Goal: Navigation & Orientation: Find specific page/section

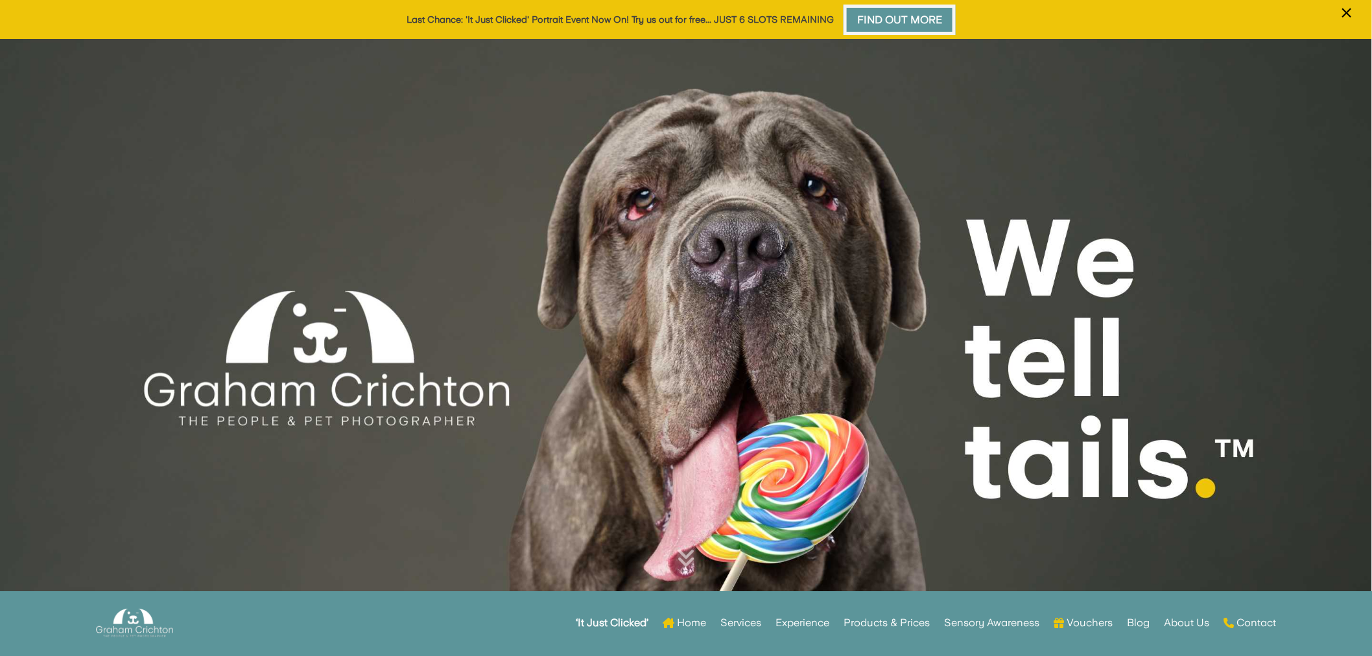
click at [887, 21] on link "Find Out More" at bounding box center [900, 20] width 112 height 30
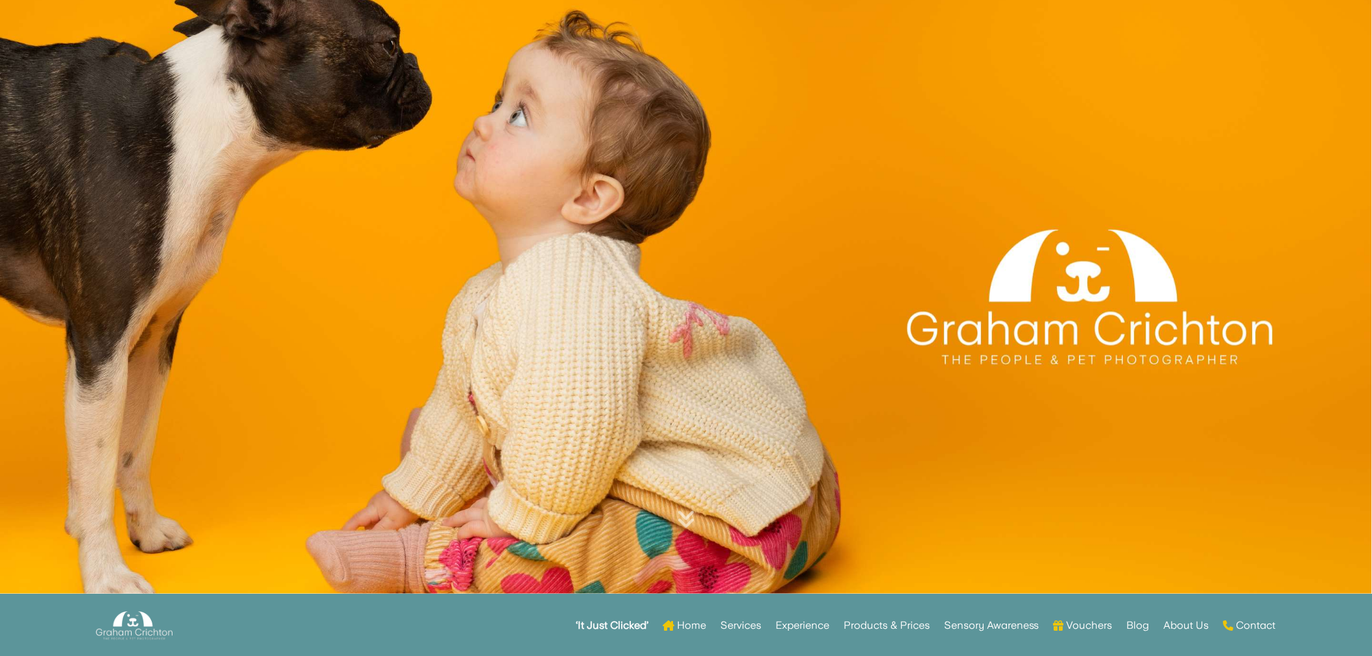
scroll to position [360, 0]
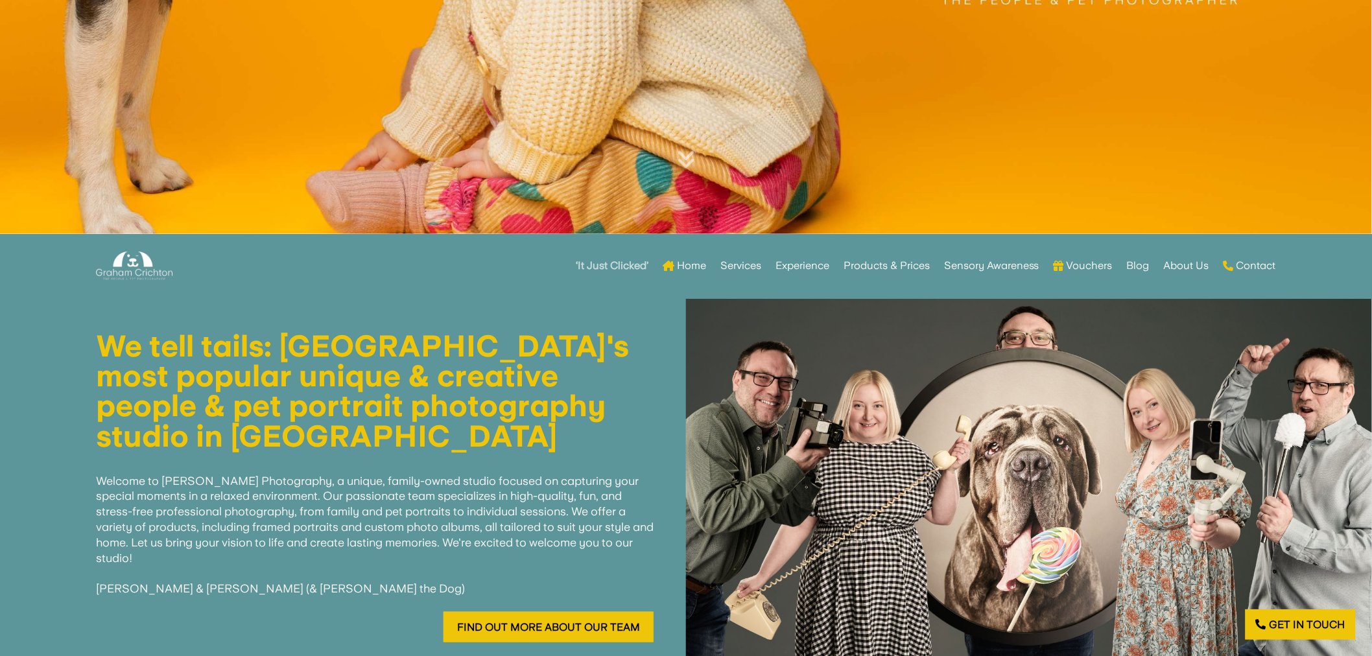
click at [601, 257] on link "‘It Just Clicked’" at bounding box center [612, 266] width 73 height 51
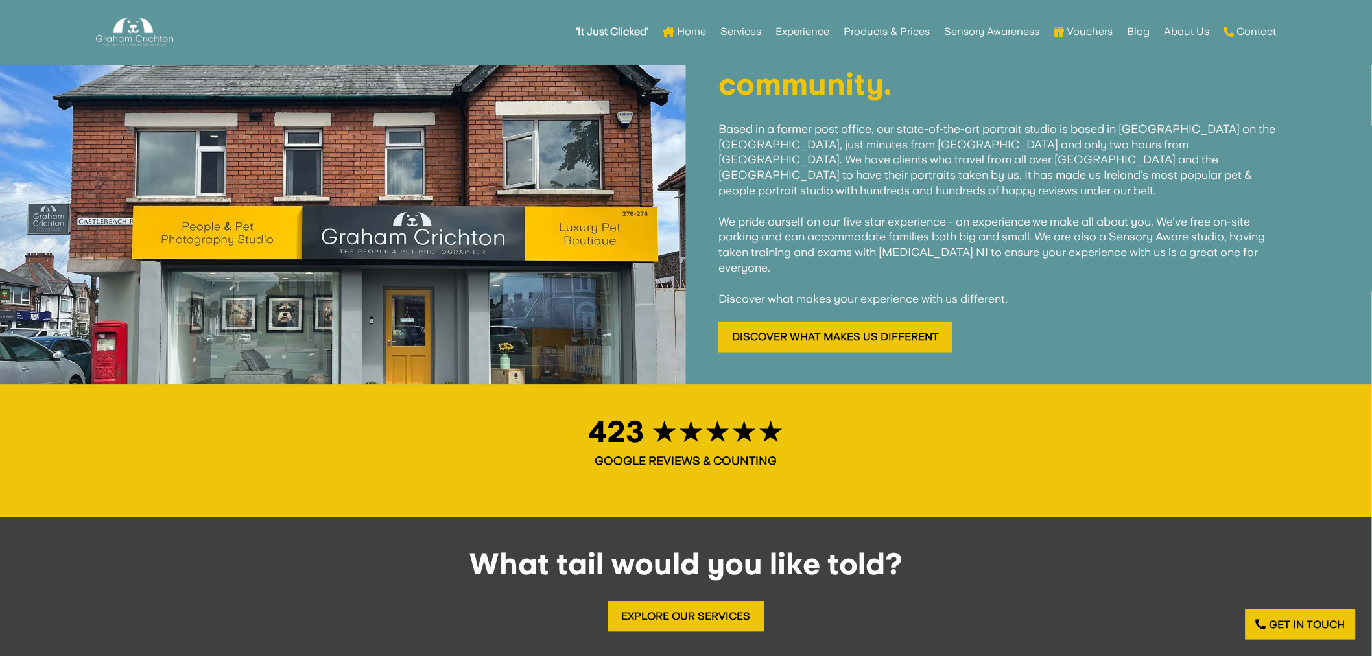
scroll to position [1224, 0]
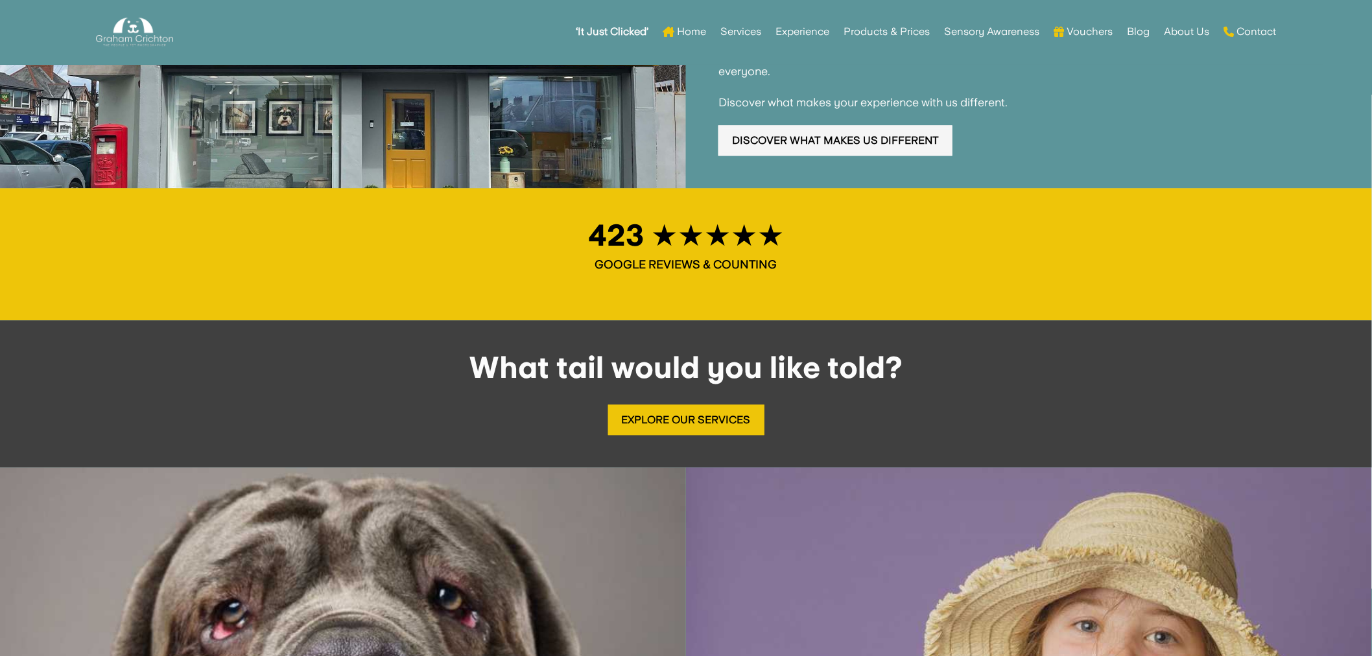
click at [828, 125] on link "Discover What Makes Us Different" at bounding box center [835, 140] width 234 height 30
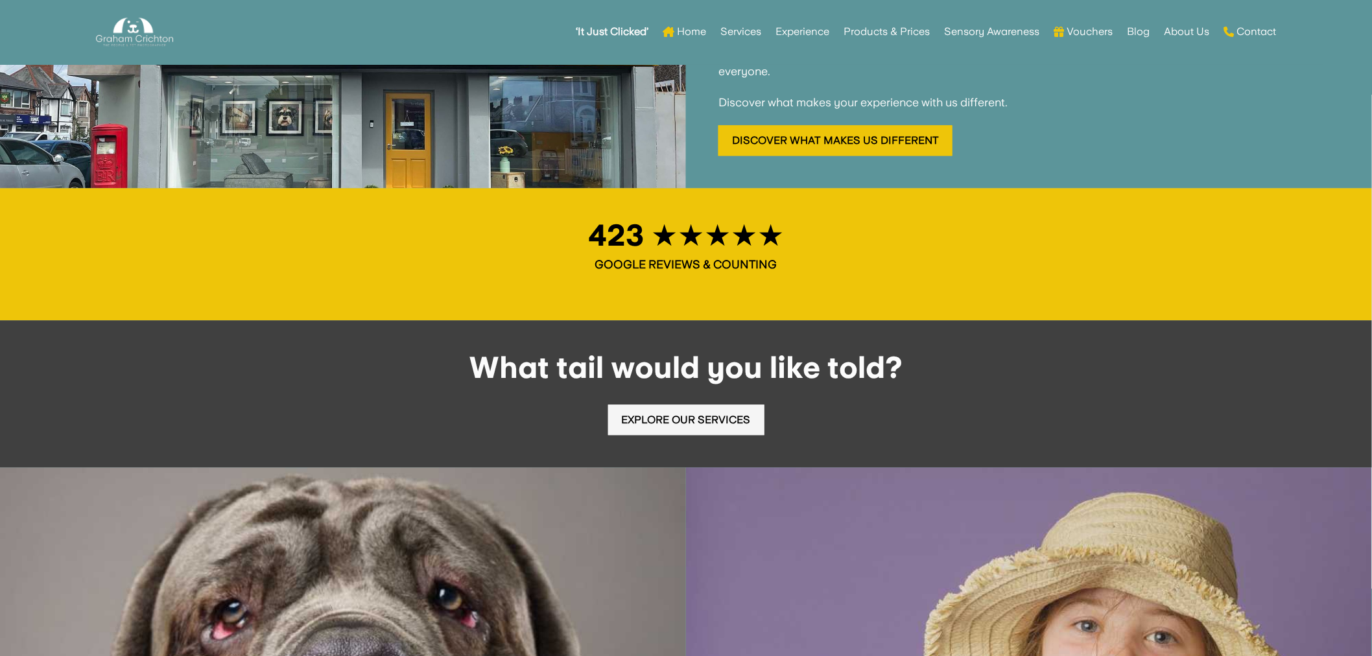
click at [738, 405] on link "Explore Our Services" at bounding box center [686, 420] width 156 height 30
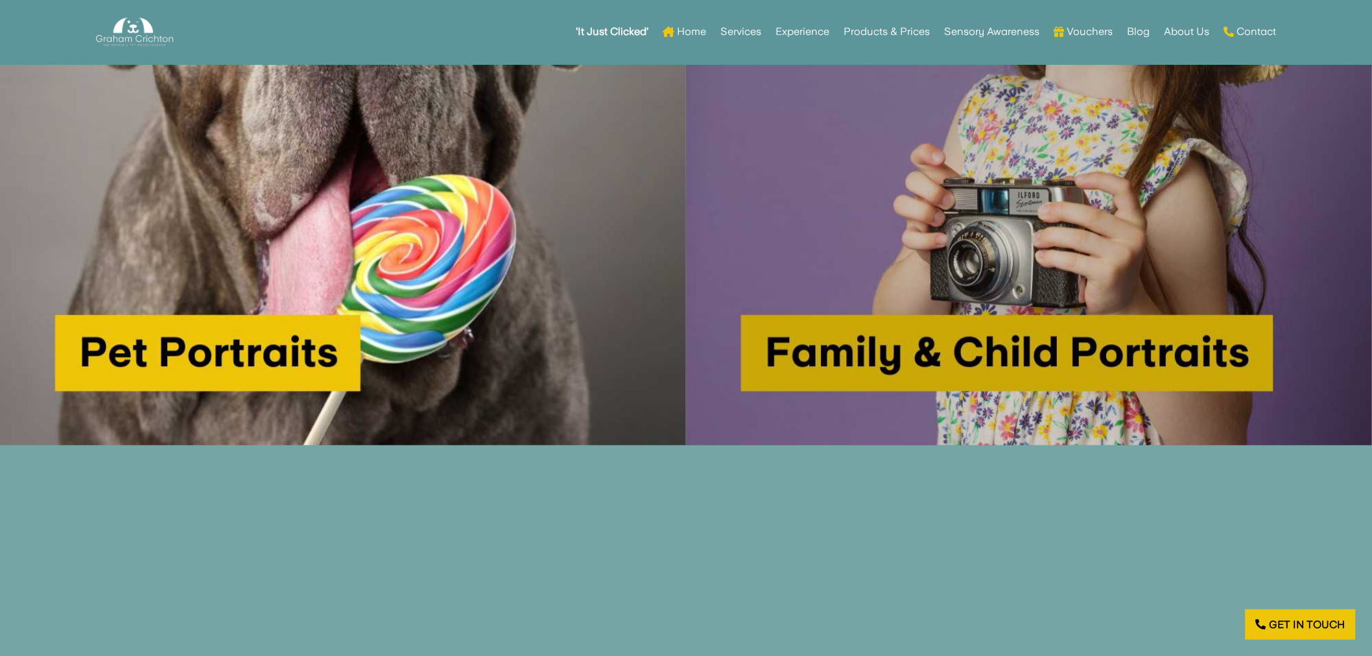
scroll to position [1945, 0]
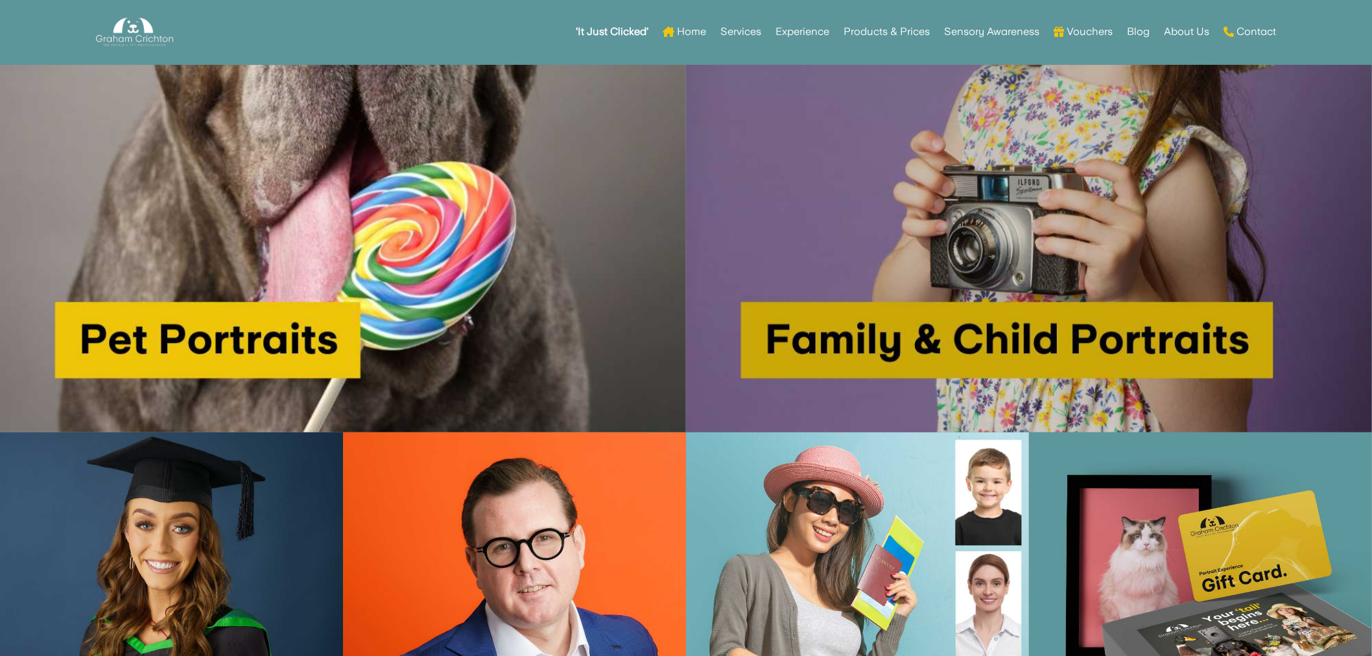
click at [881, 316] on img at bounding box center [1029, 89] width 686 height 686
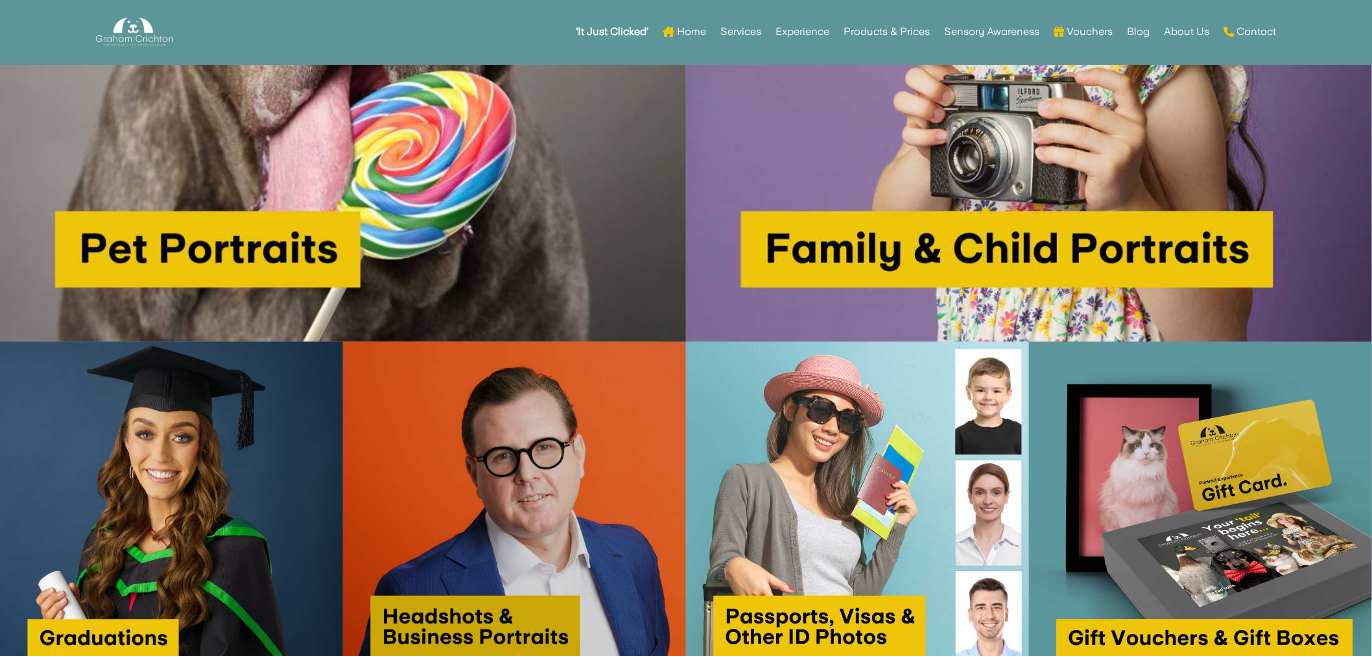
scroll to position [2089, 0]
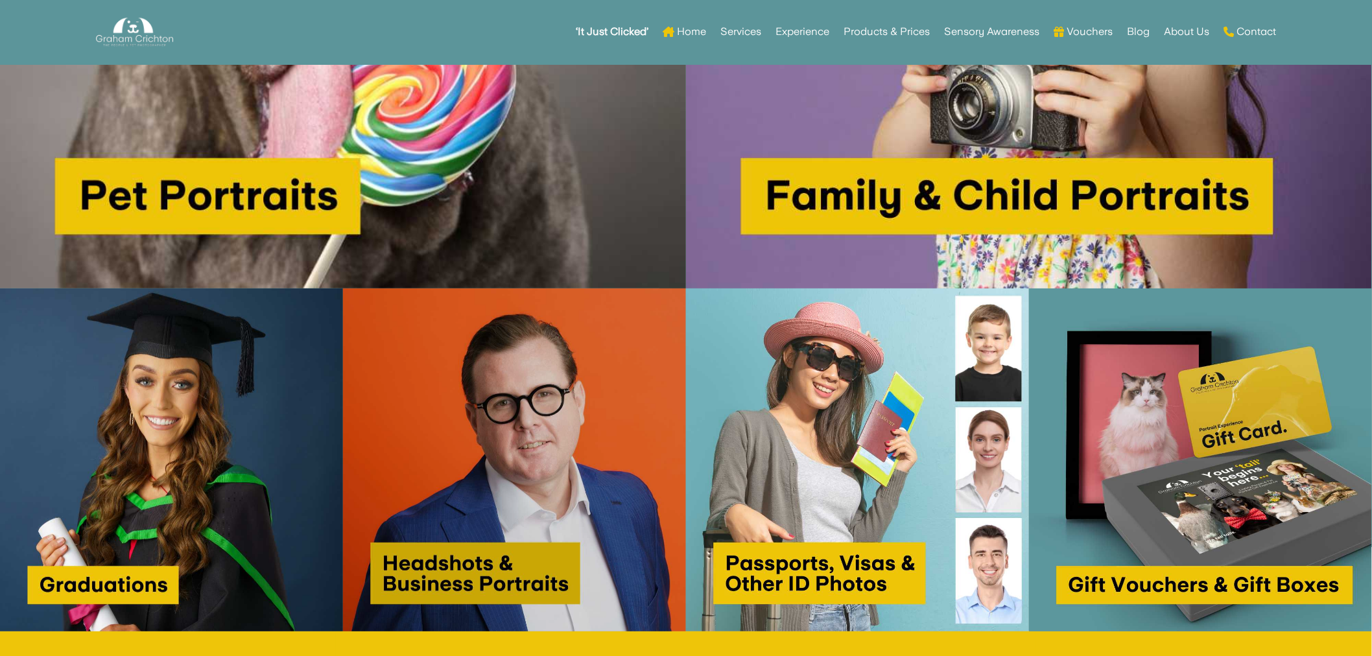
click at [477, 447] on img at bounding box center [514, 460] width 343 height 343
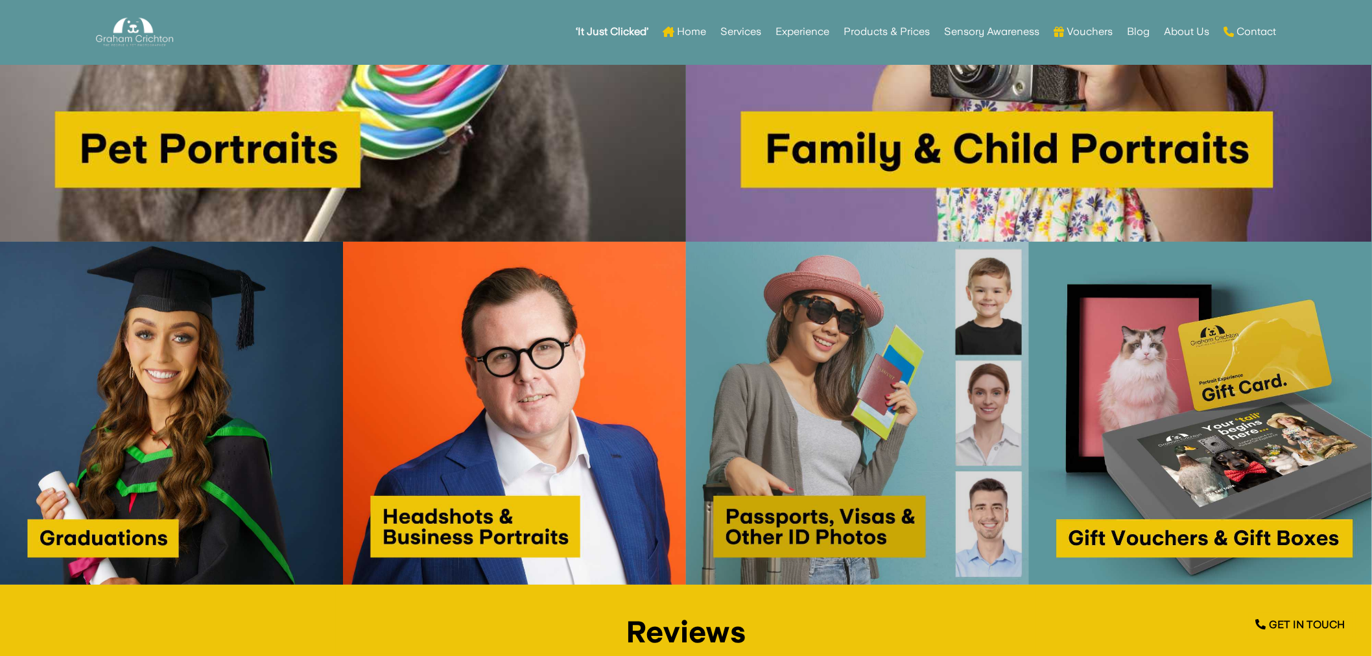
scroll to position [2377, 0]
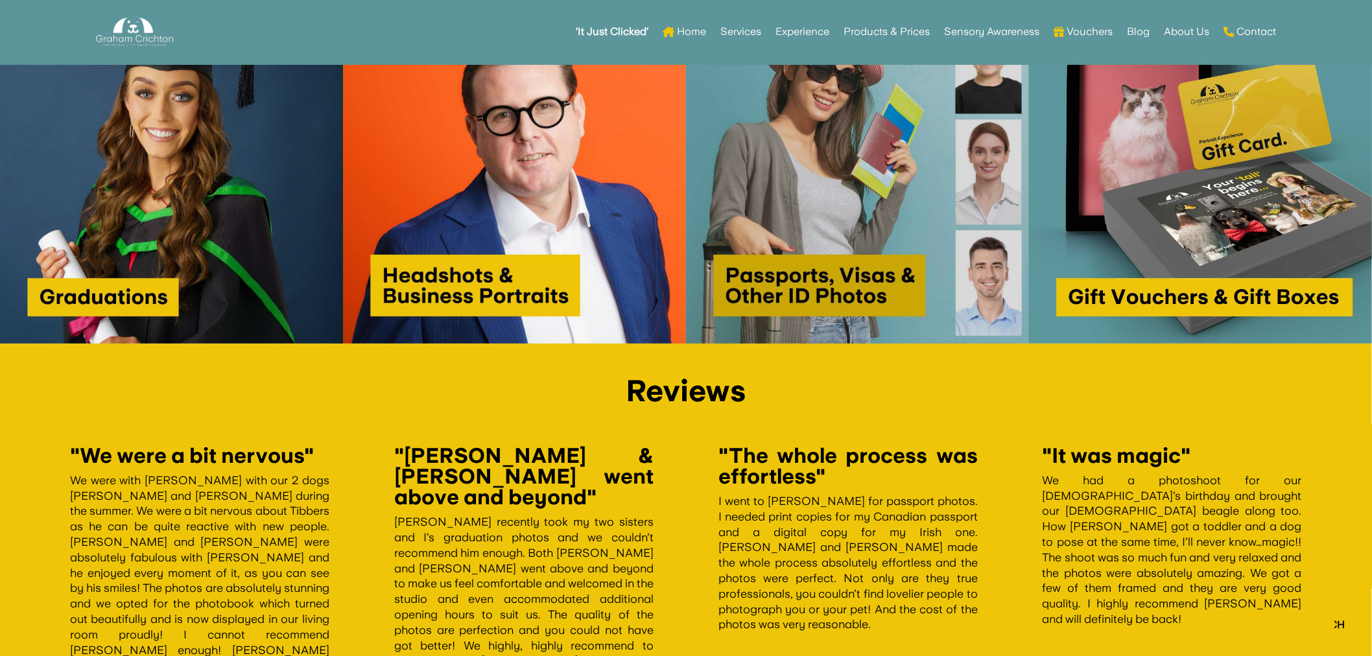
click at [780, 174] on img at bounding box center [857, 172] width 343 height 343
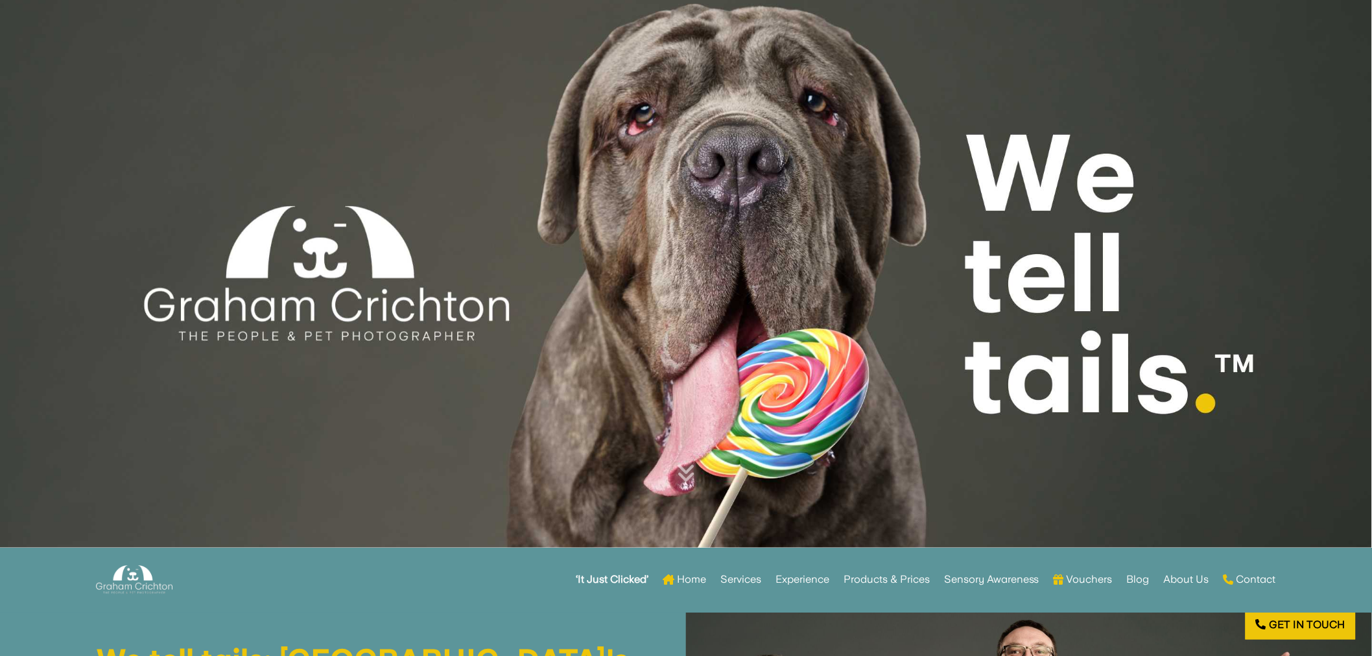
scroll to position [72, 0]
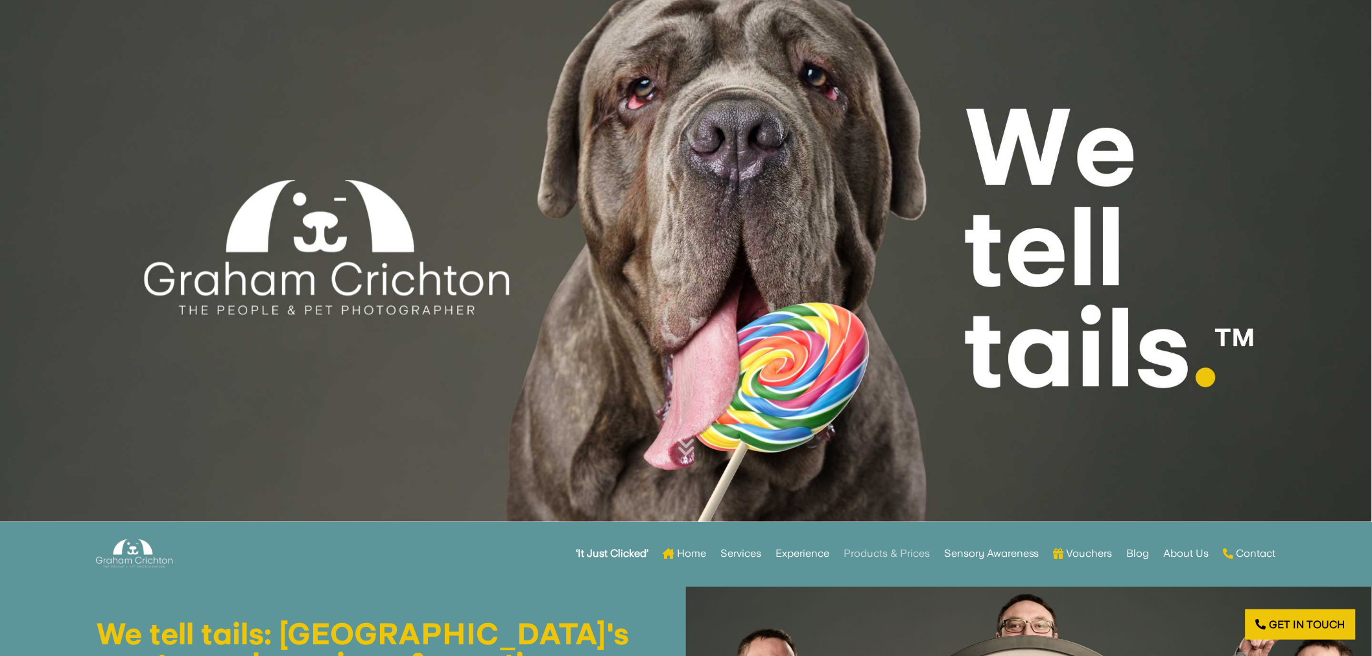
click at [872, 556] on link "Products & Prices" at bounding box center [887, 553] width 86 height 51
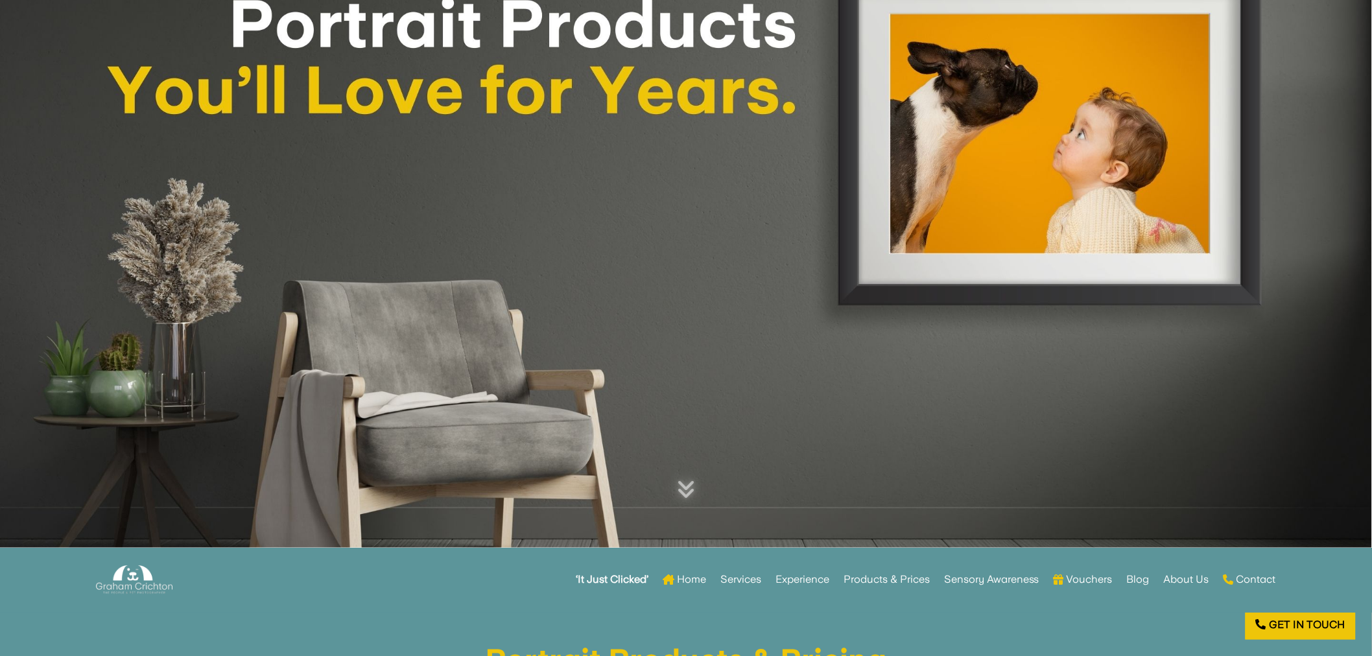
scroll to position [72, 0]
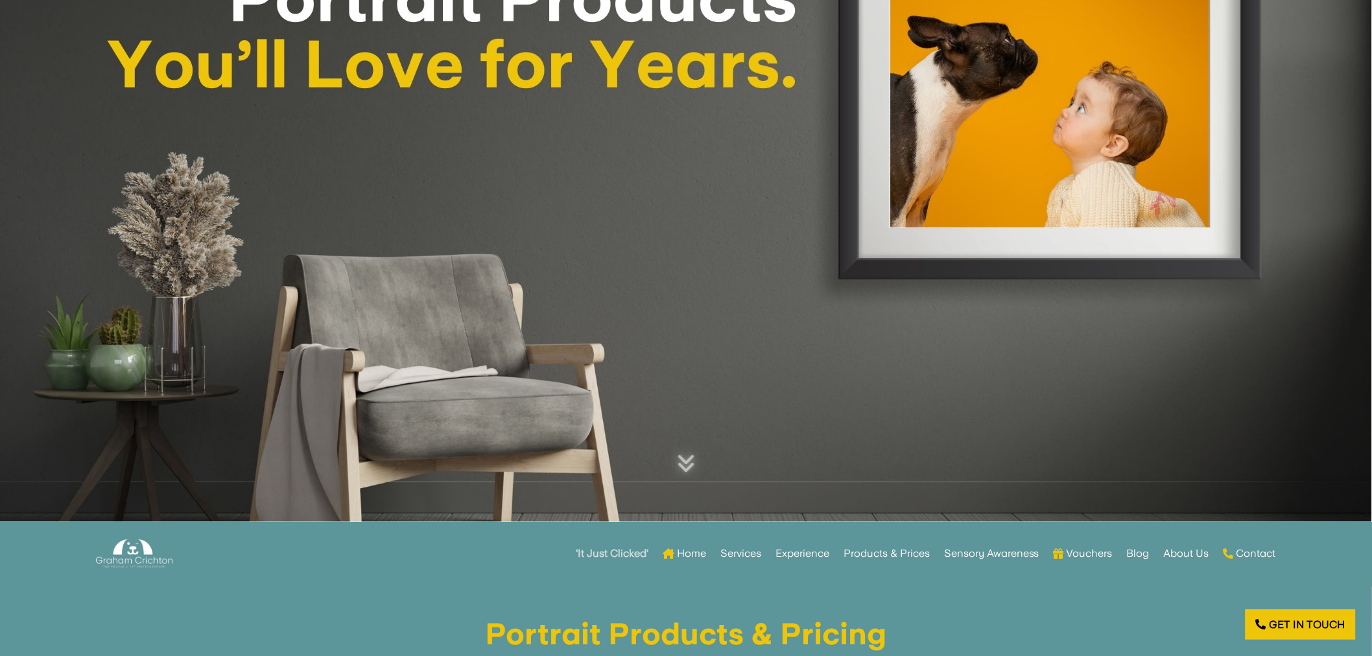
click at [630, 543] on link "‘It Just Clicked’" at bounding box center [612, 553] width 73 height 51
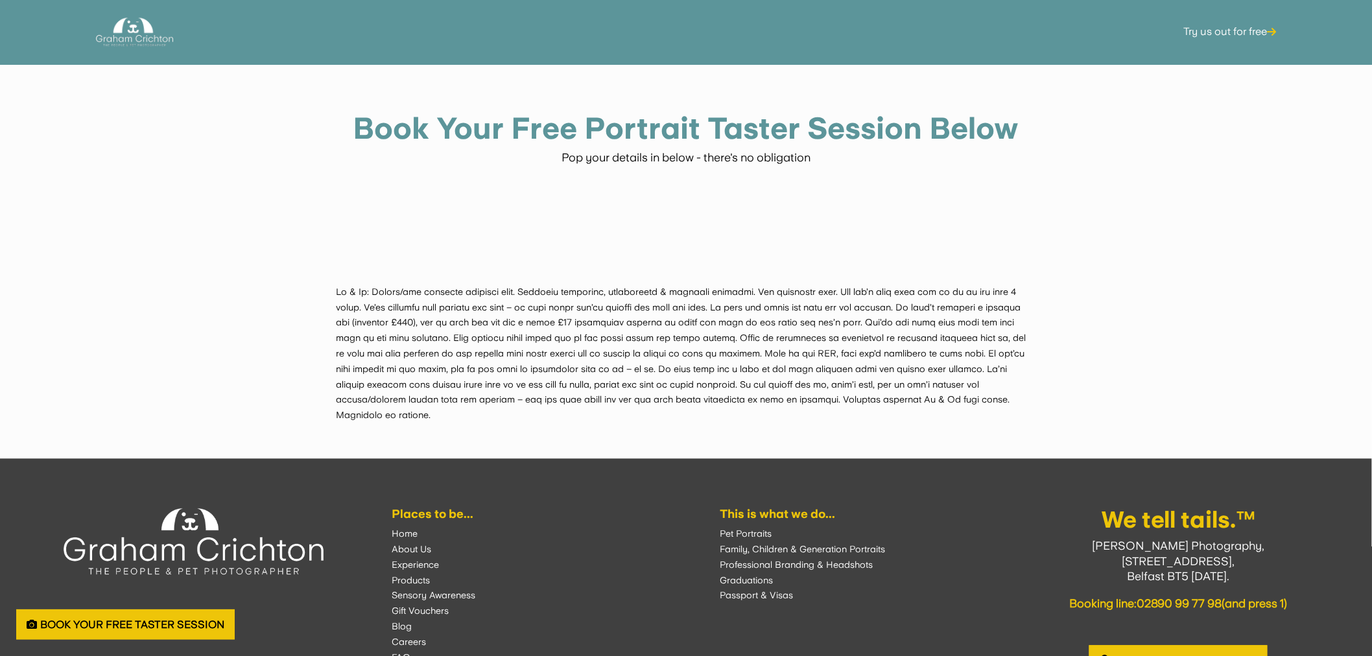
scroll to position [3098, 0]
